Goal: Check status: Check status

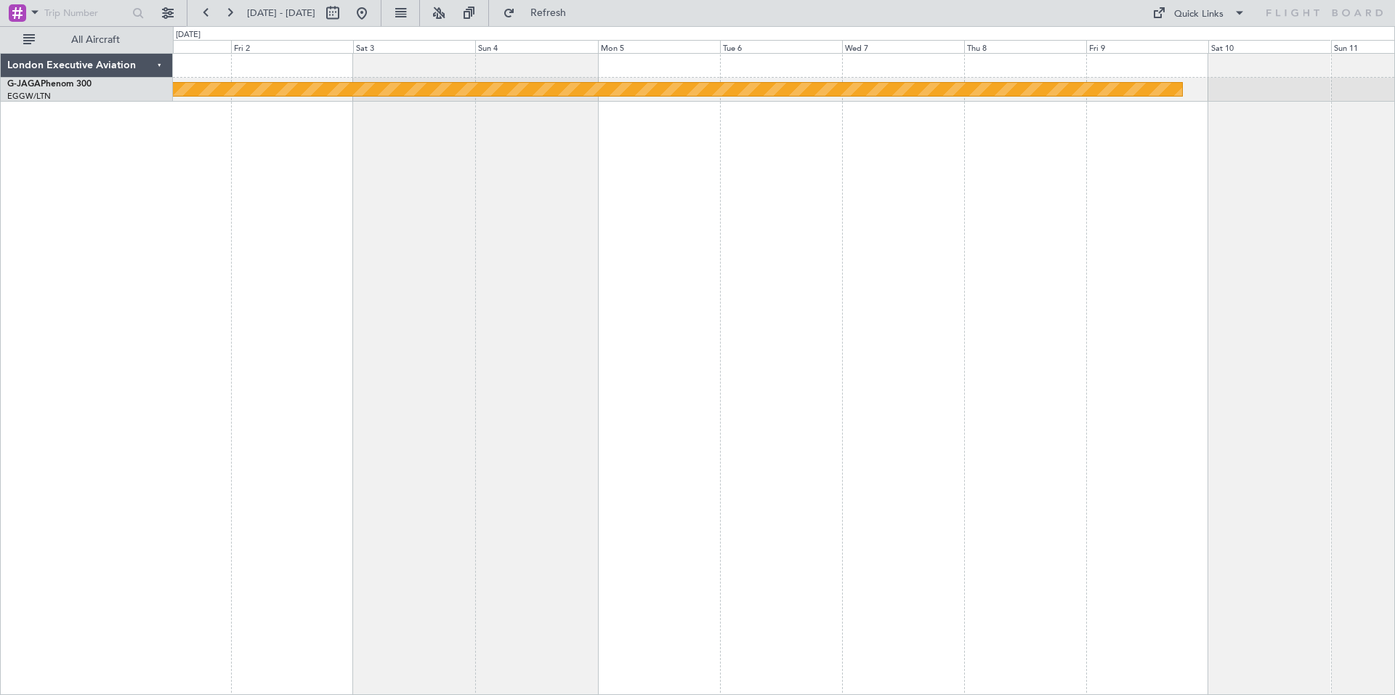
click at [945, 99] on div "Planned [GEOGRAPHIC_DATA] ([GEOGRAPHIC_DATA])" at bounding box center [784, 374] width 1222 height 642
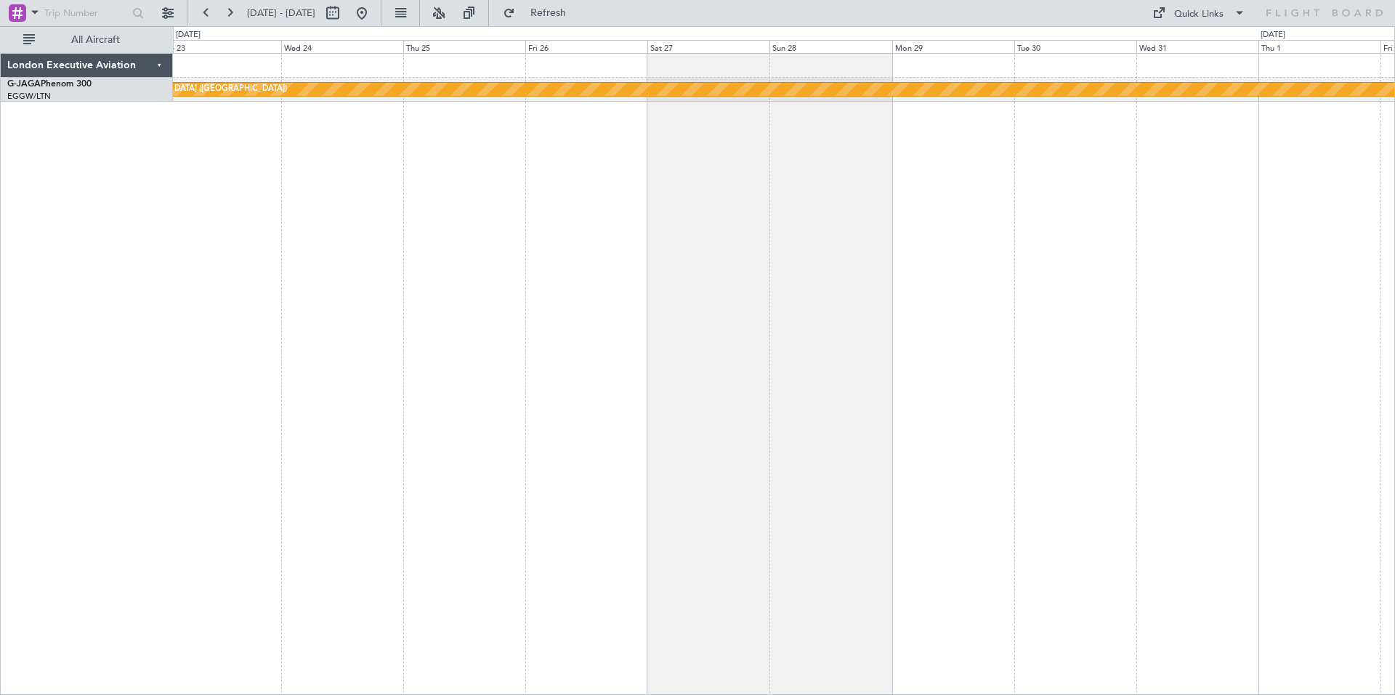
click at [982, 64] on div "Planned [GEOGRAPHIC_DATA] ([GEOGRAPHIC_DATA])" at bounding box center [784, 374] width 1222 height 642
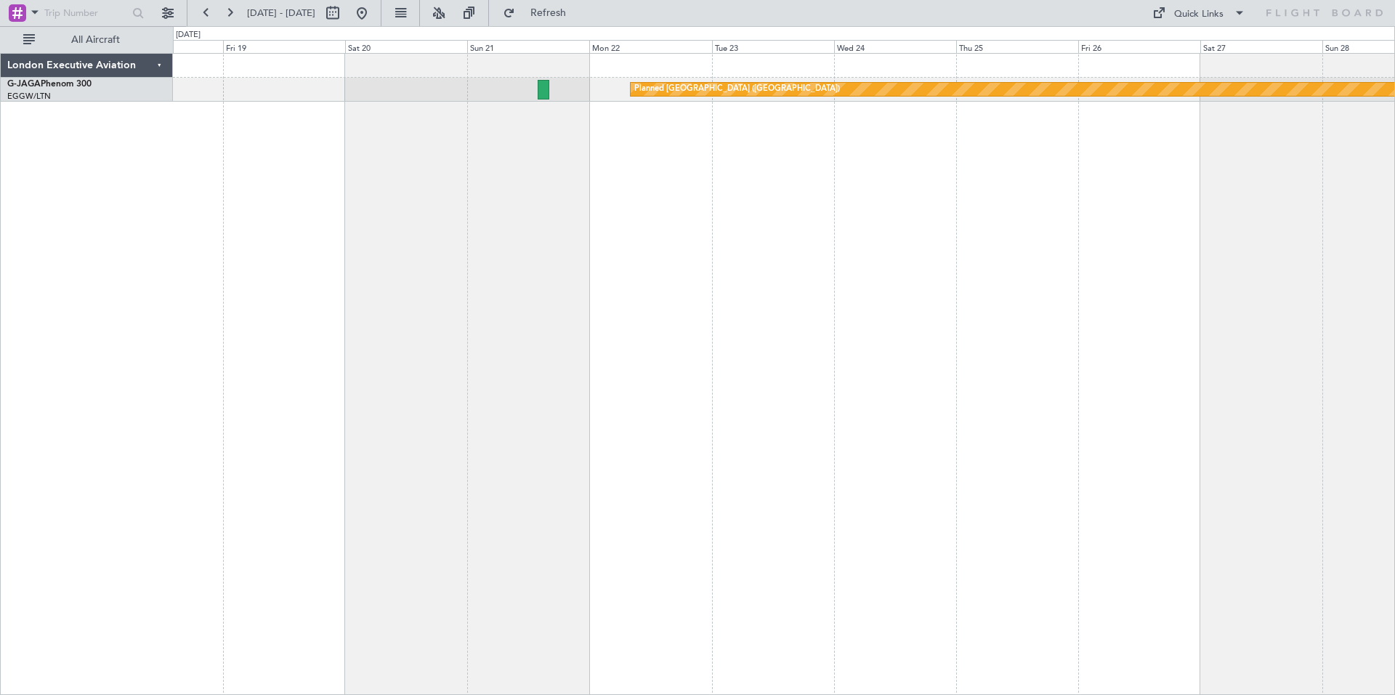
click at [873, 36] on div "Planned [GEOGRAPHIC_DATA] ([GEOGRAPHIC_DATA]) London Executive Aviation G-JAGA …" at bounding box center [697, 360] width 1395 height 669
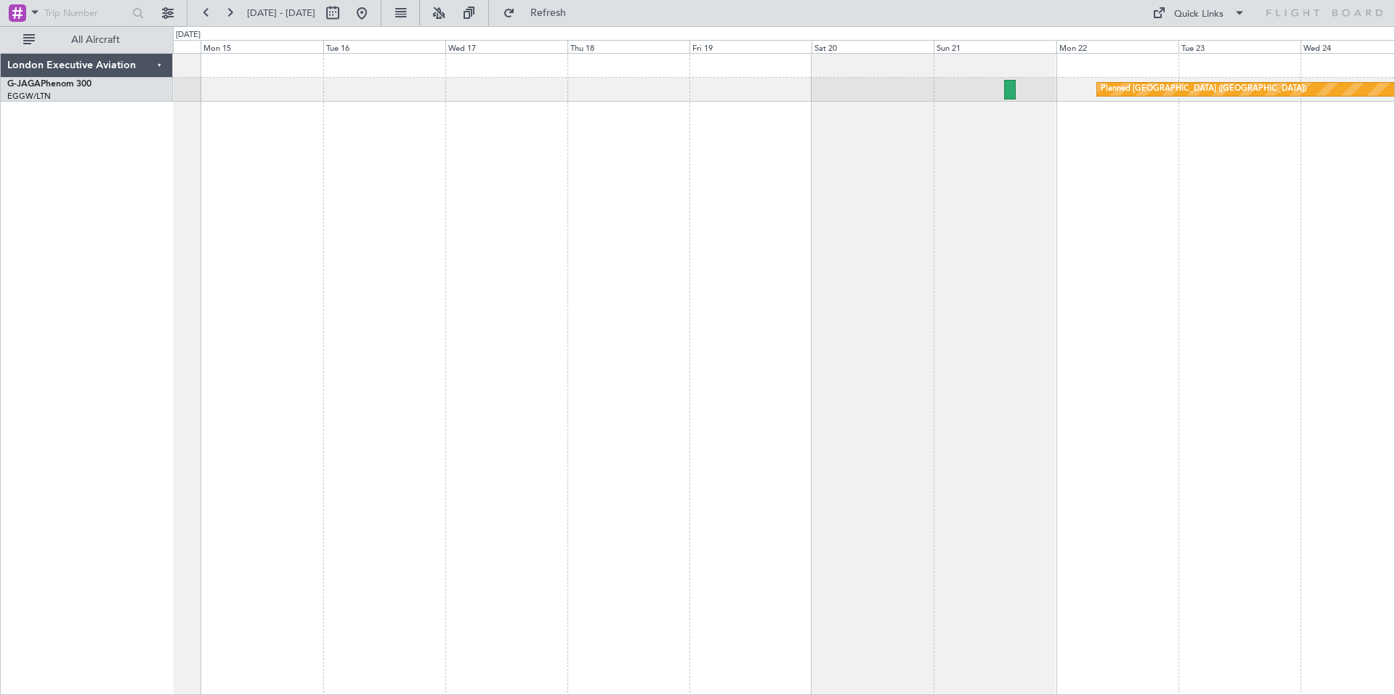
click at [993, 25] on fb-flight-board "[DATE] - [DATE] Refresh Quick Links All Aircraft [GEOGRAPHIC_DATA] ([GEOGRAPHIC…" at bounding box center [697, 353] width 1395 height 684
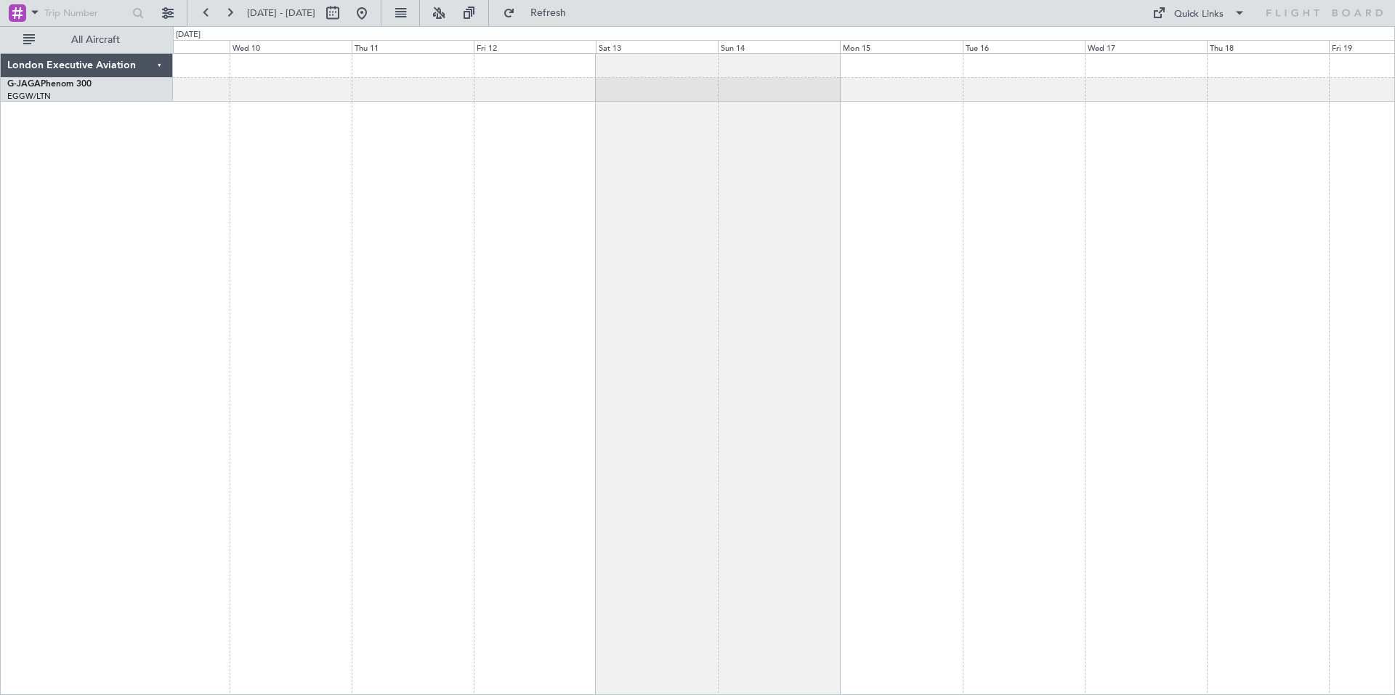
click at [998, 50] on div "London Executive Aviation G-JAGA Phenom 300 EGGW/LTN [GEOGRAPHIC_DATA] ([GEOGRA…" at bounding box center [697, 360] width 1395 height 669
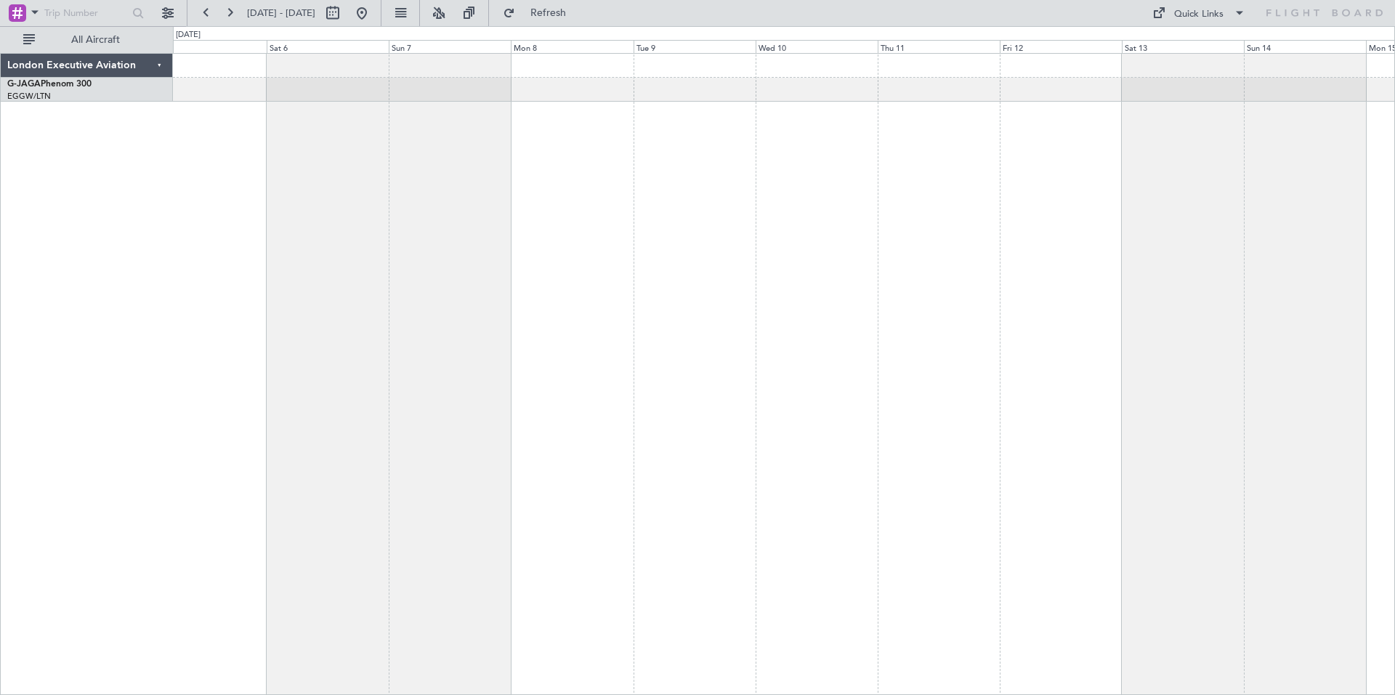
click at [1071, 11] on fb-flight-board "[DATE] - [DATE] Refresh Quick Links All Aircraft London Executive Aviation G-JA…" at bounding box center [697, 353] width 1395 height 684
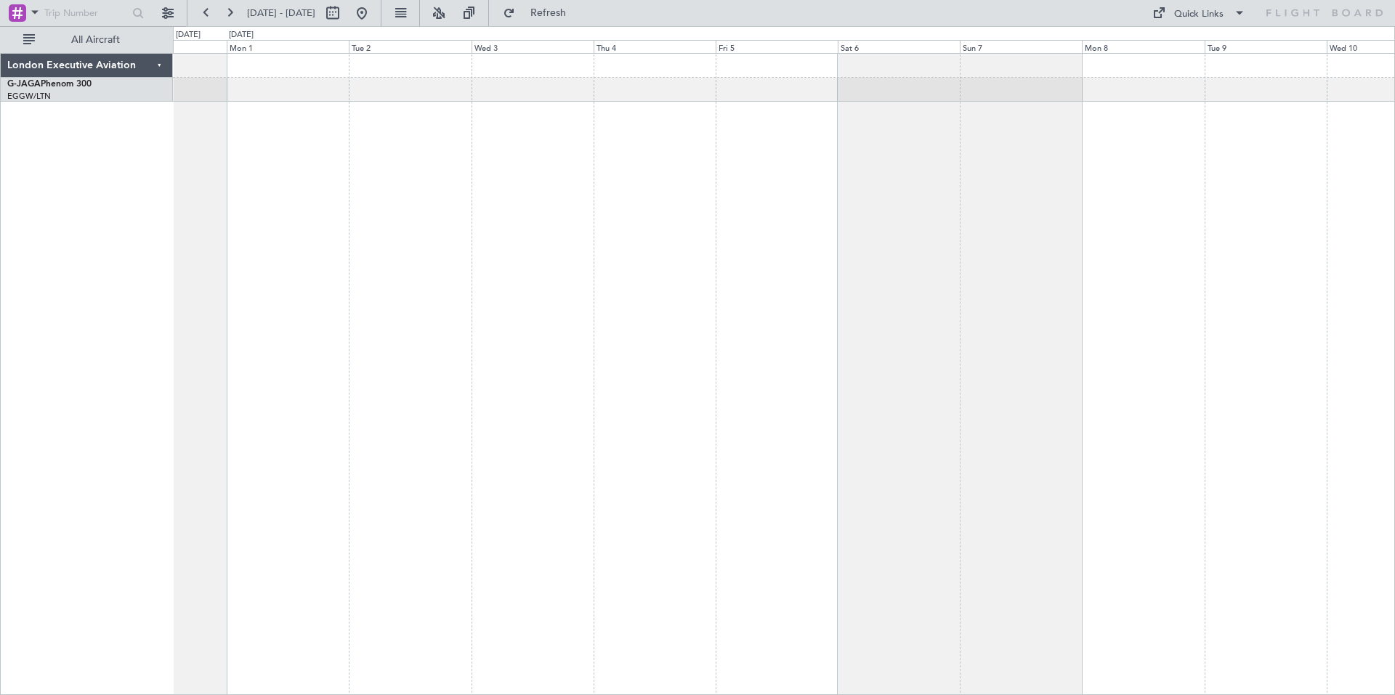
click at [1187, 0] on html "[DATE] - [DATE] Refresh Quick Links All Aircraft London Executive Aviation G-JA…" at bounding box center [697, 347] width 1395 height 695
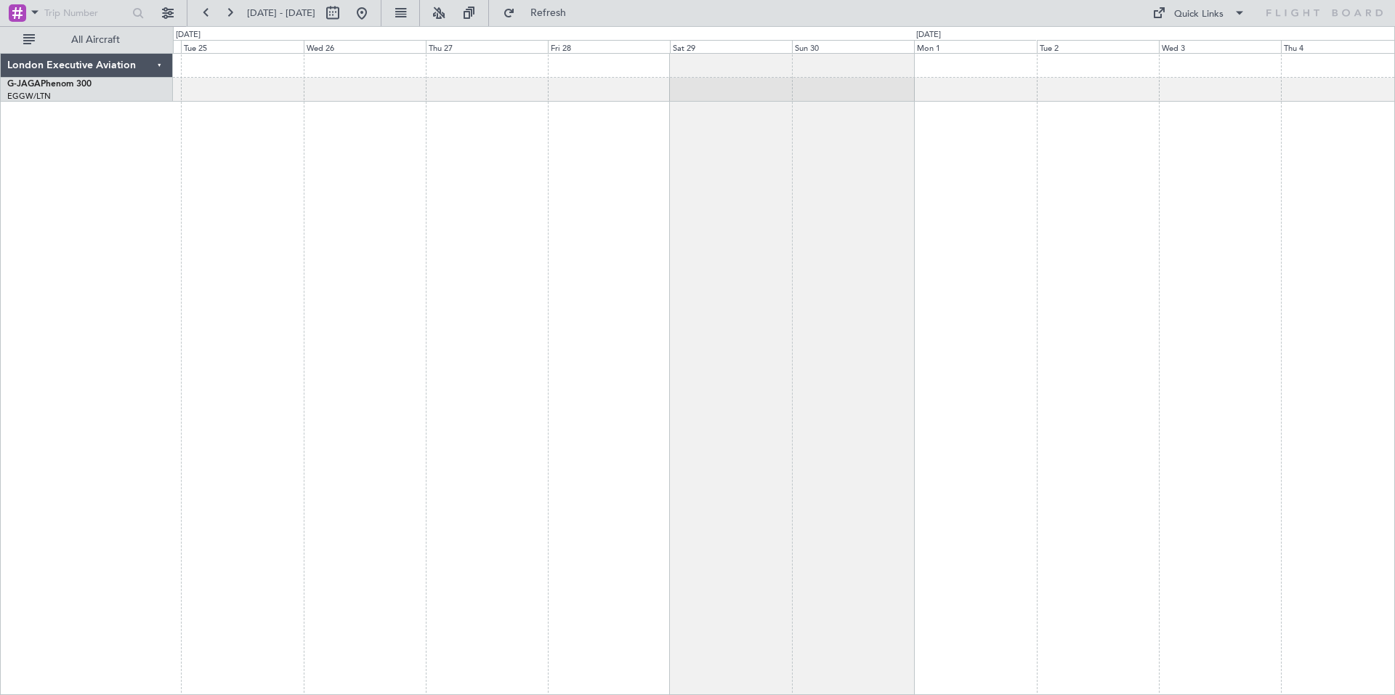
click at [1179, 0] on html "[DATE] - [DATE] Refresh Quick Links All Aircraft London Executive Aviation G-JA…" at bounding box center [697, 347] width 1395 height 695
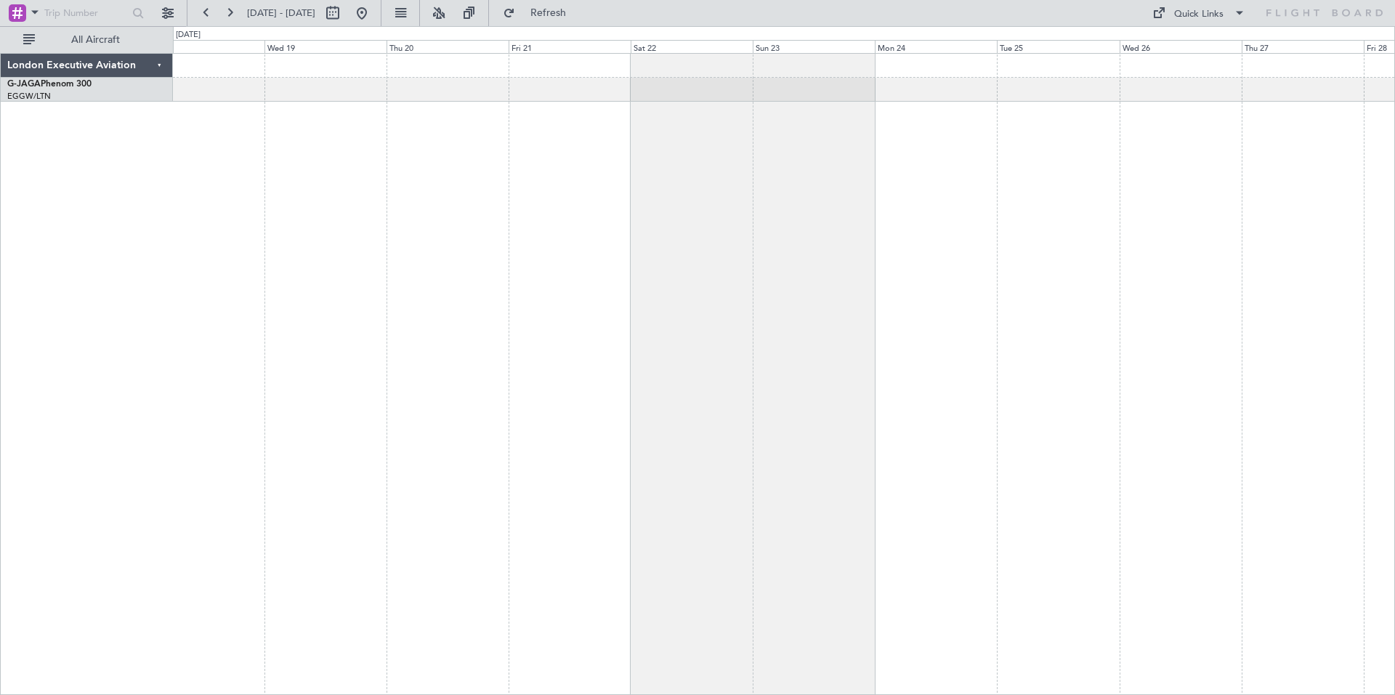
click at [1089, 21] on fb-flight-board "[DATE] - [DATE] Refresh Quick Links All Aircraft London Executive Aviation G-JA…" at bounding box center [697, 353] width 1395 height 684
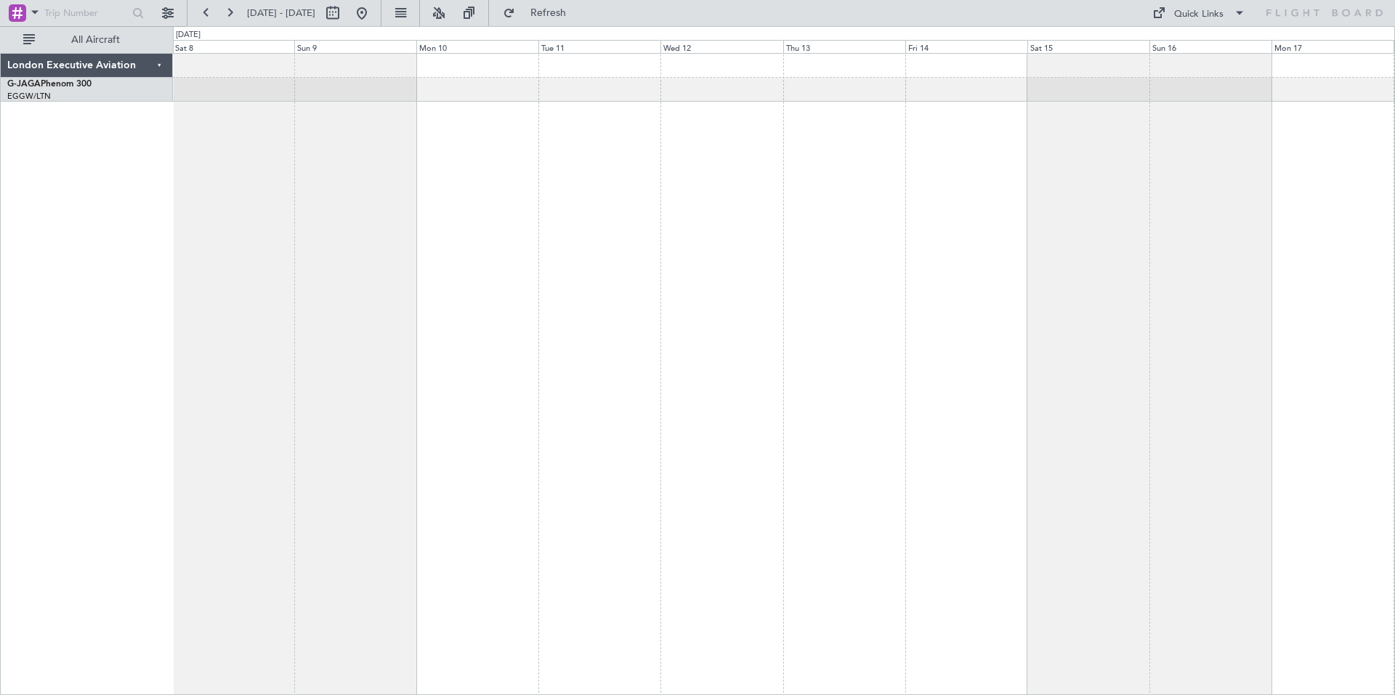
click at [1258, 0] on html "[DATE] - [DATE] Refresh Quick Links All Aircraft London Executive Aviation G-JA…" at bounding box center [697, 347] width 1395 height 695
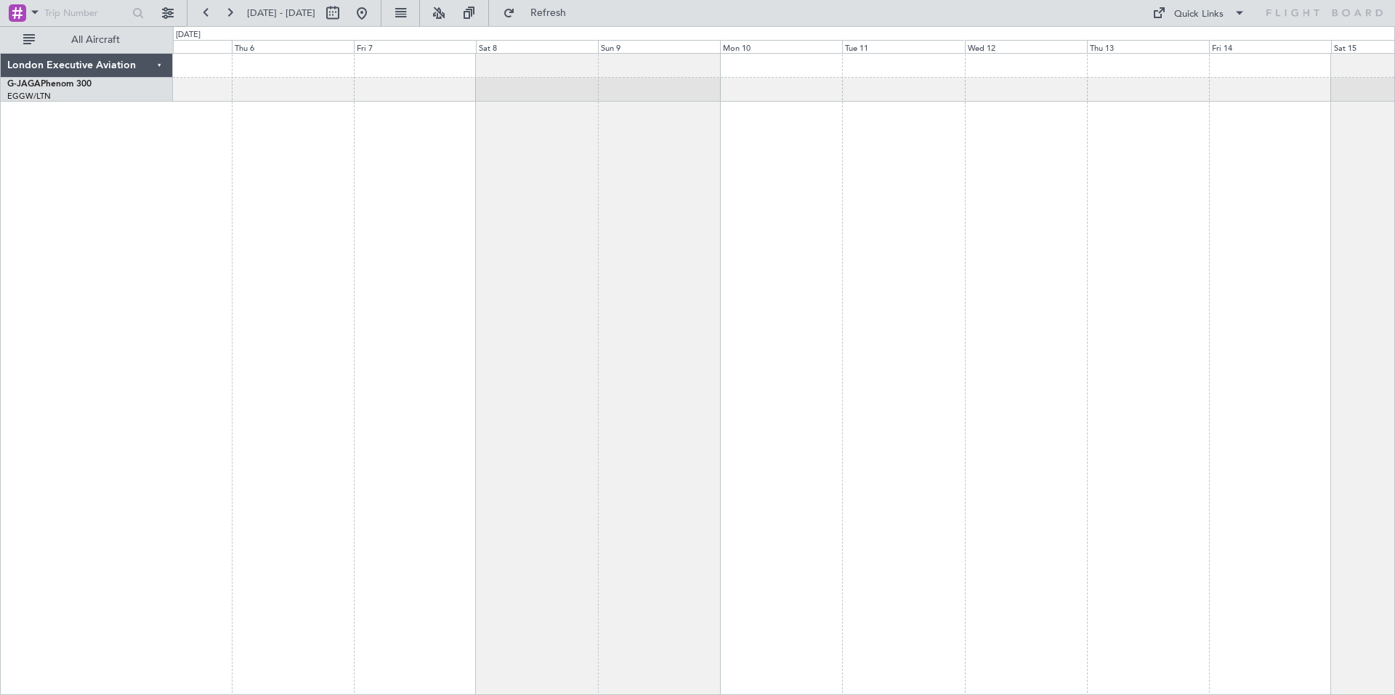
click at [1300, 0] on html "[DATE] - [DATE] Refresh Quick Links All Aircraft London Executive Aviation G-JA…" at bounding box center [697, 347] width 1395 height 695
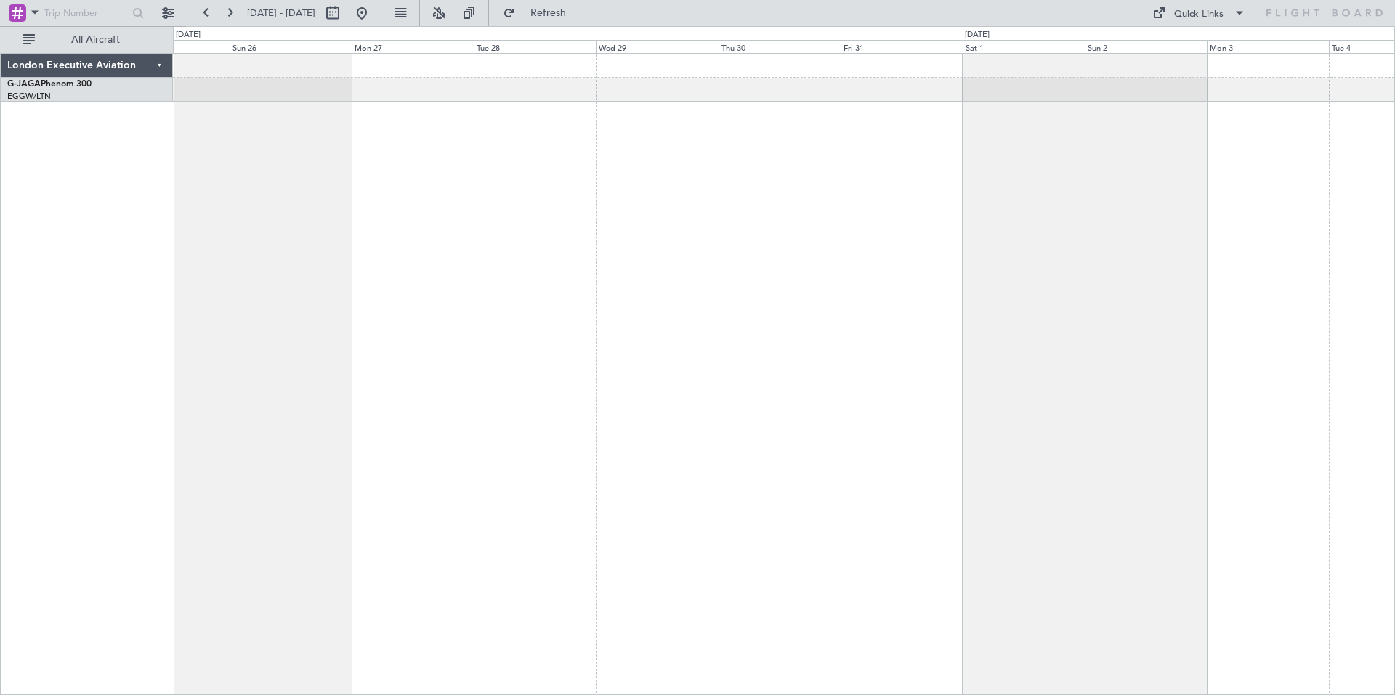
click at [1394, 11] on fb-flight-board "[DATE] - [DATE] Refresh Quick Links All Aircraft London Executive Aviation G-JA…" at bounding box center [697, 353] width 1395 height 684
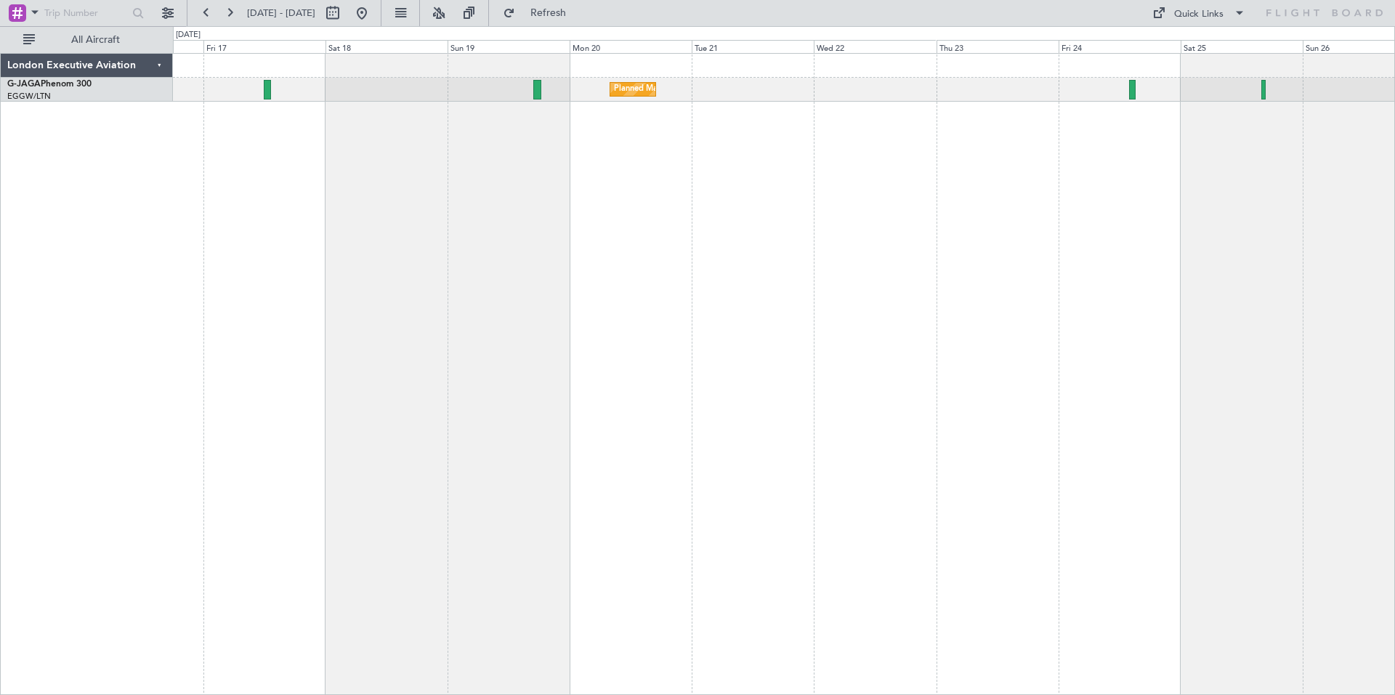
click at [1304, 319] on div "Planned Maint [GEOGRAPHIC_DATA] ([GEOGRAPHIC_DATA])" at bounding box center [784, 374] width 1222 height 642
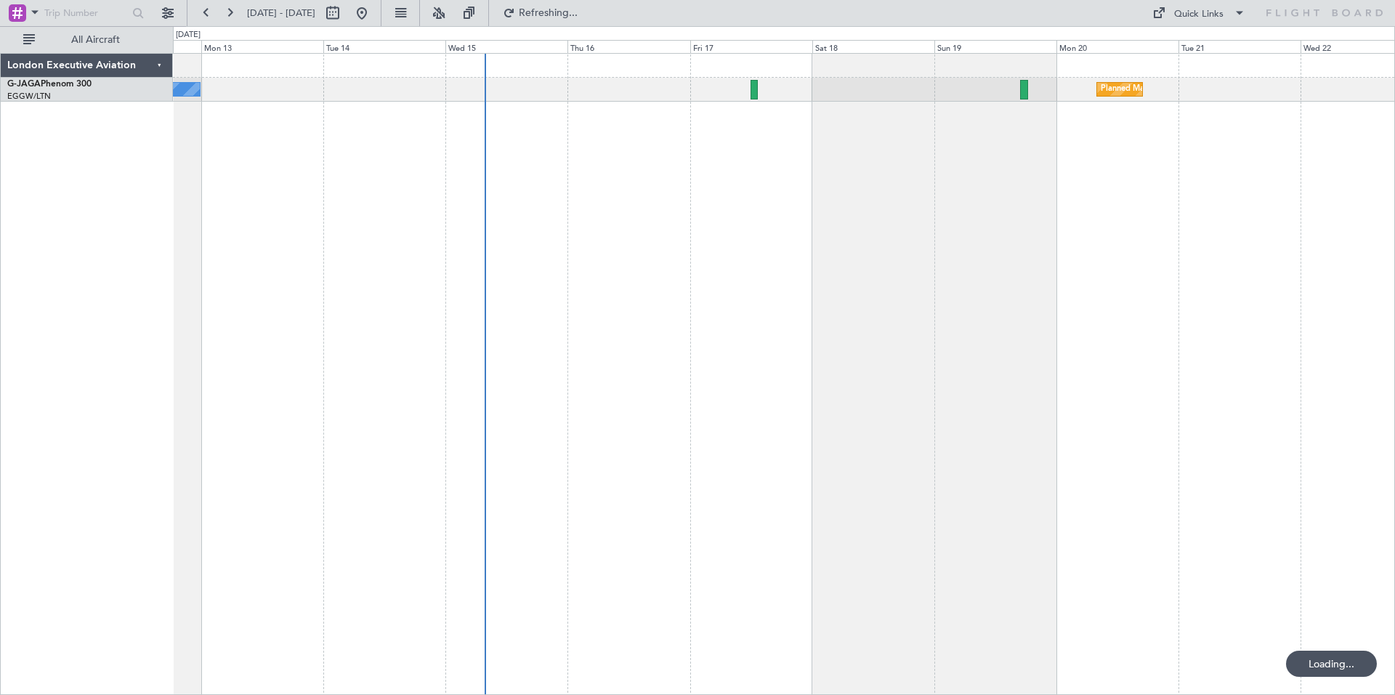
click at [1078, 236] on div "Planned Maint [GEOGRAPHIC_DATA] ([GEOGRAPHIC_DATA]) No Crew" at bounding box center [784, 374] width 1222 height 642
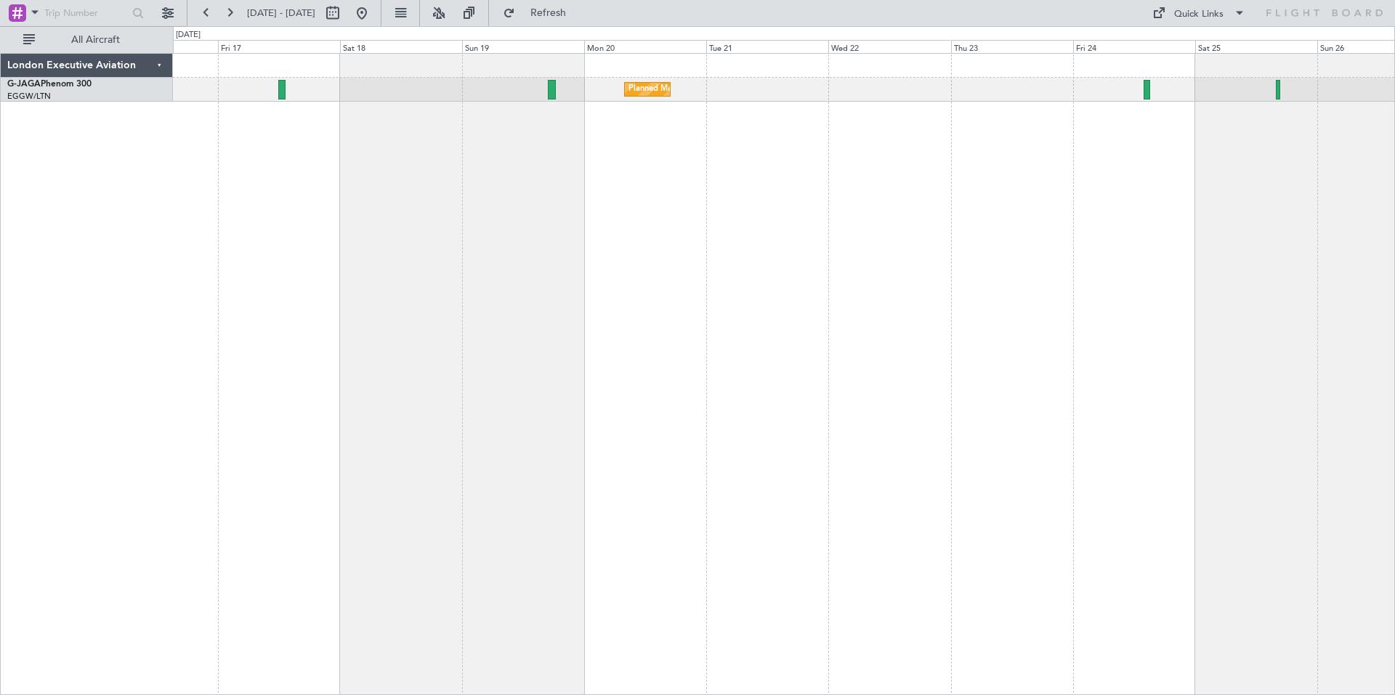
click at [557, 299] on div "Planned Maint [GEOGRAPHIC_DATA] ([GEOGRAPHIC_DATA])" at bounding box center [784, 374] width 1222 height 642
